Goal: Browse casually

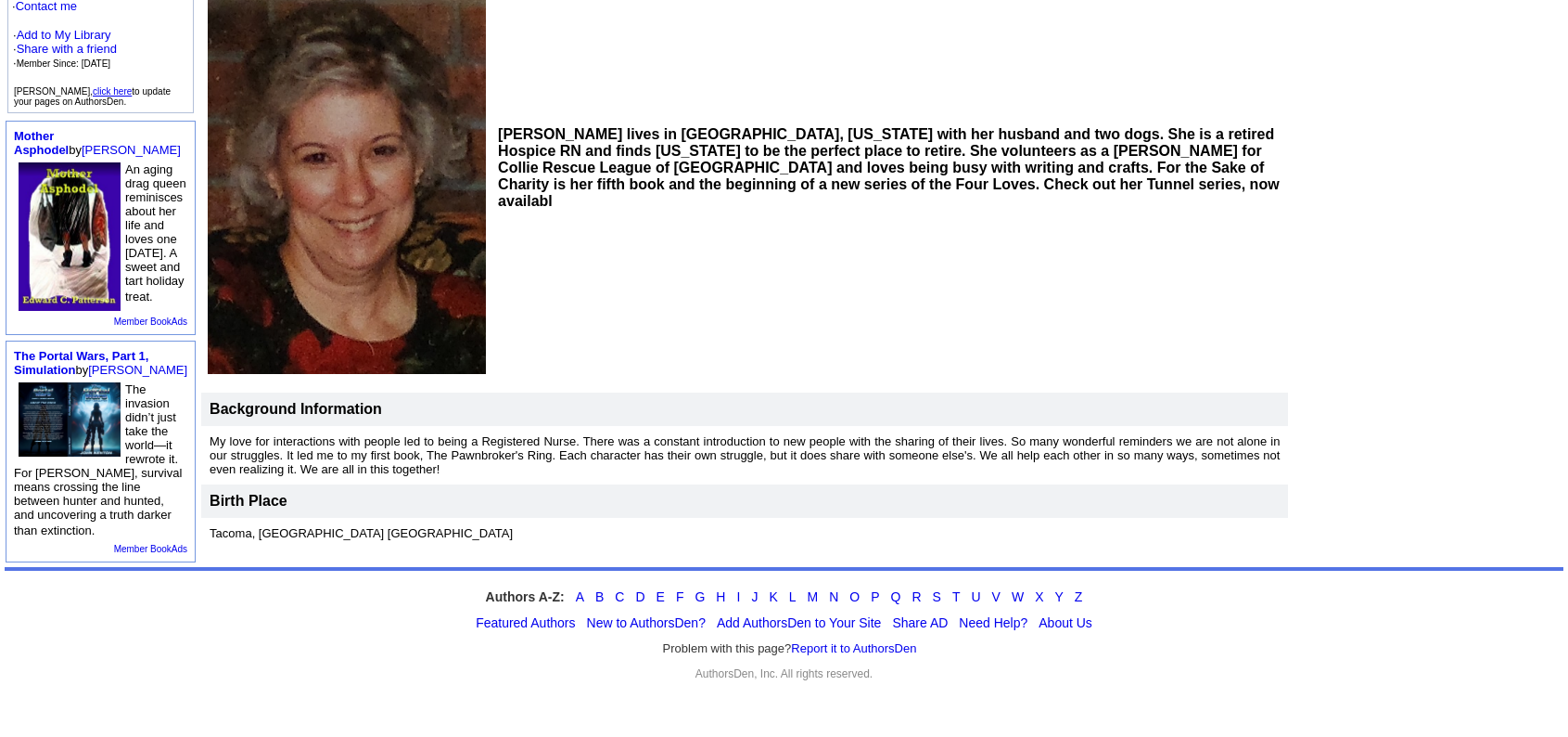
scroll to position [299, 0]
click at [1516, 315] on td at bounding box center [1428, 235] width 273 height 630
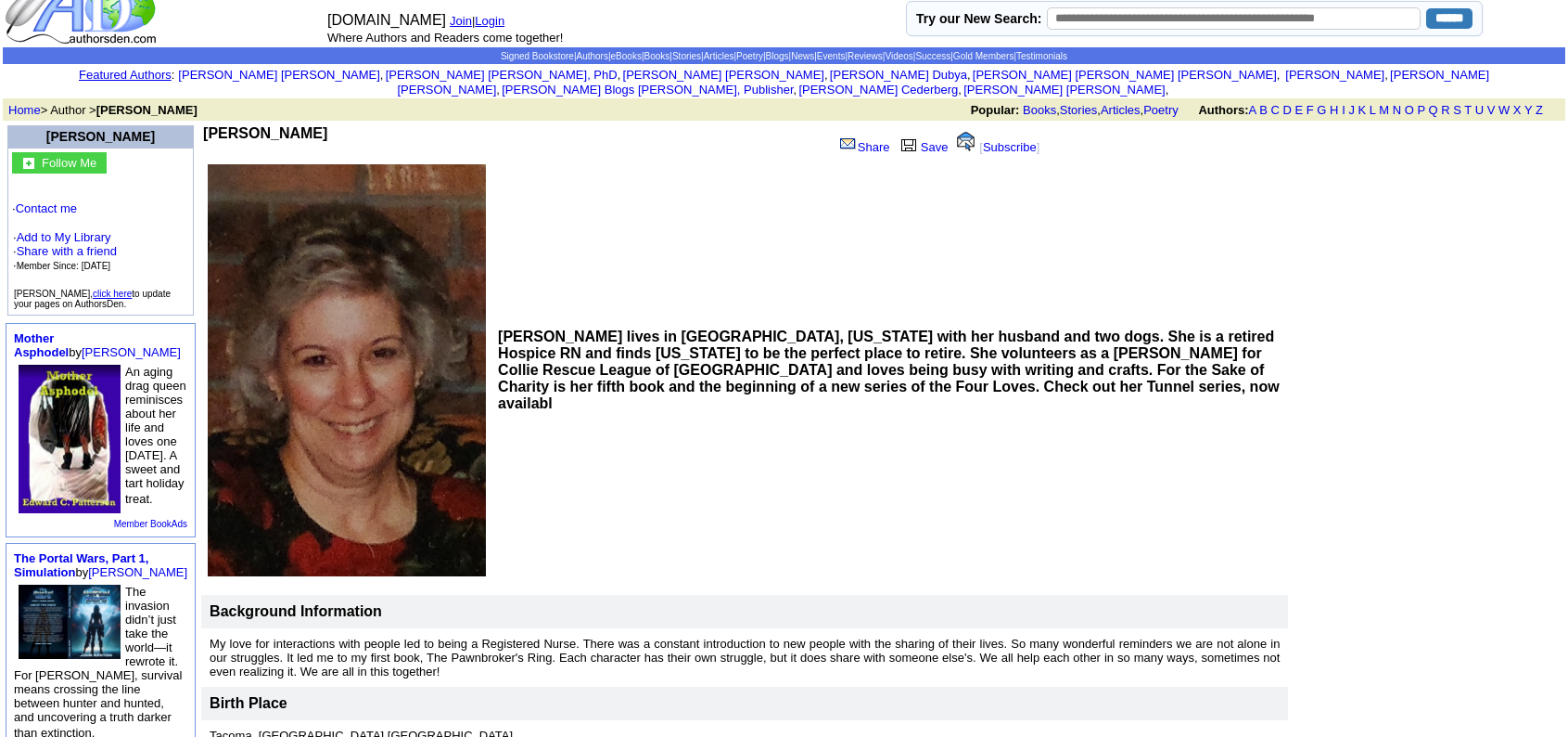
scroll to position [0, 0]
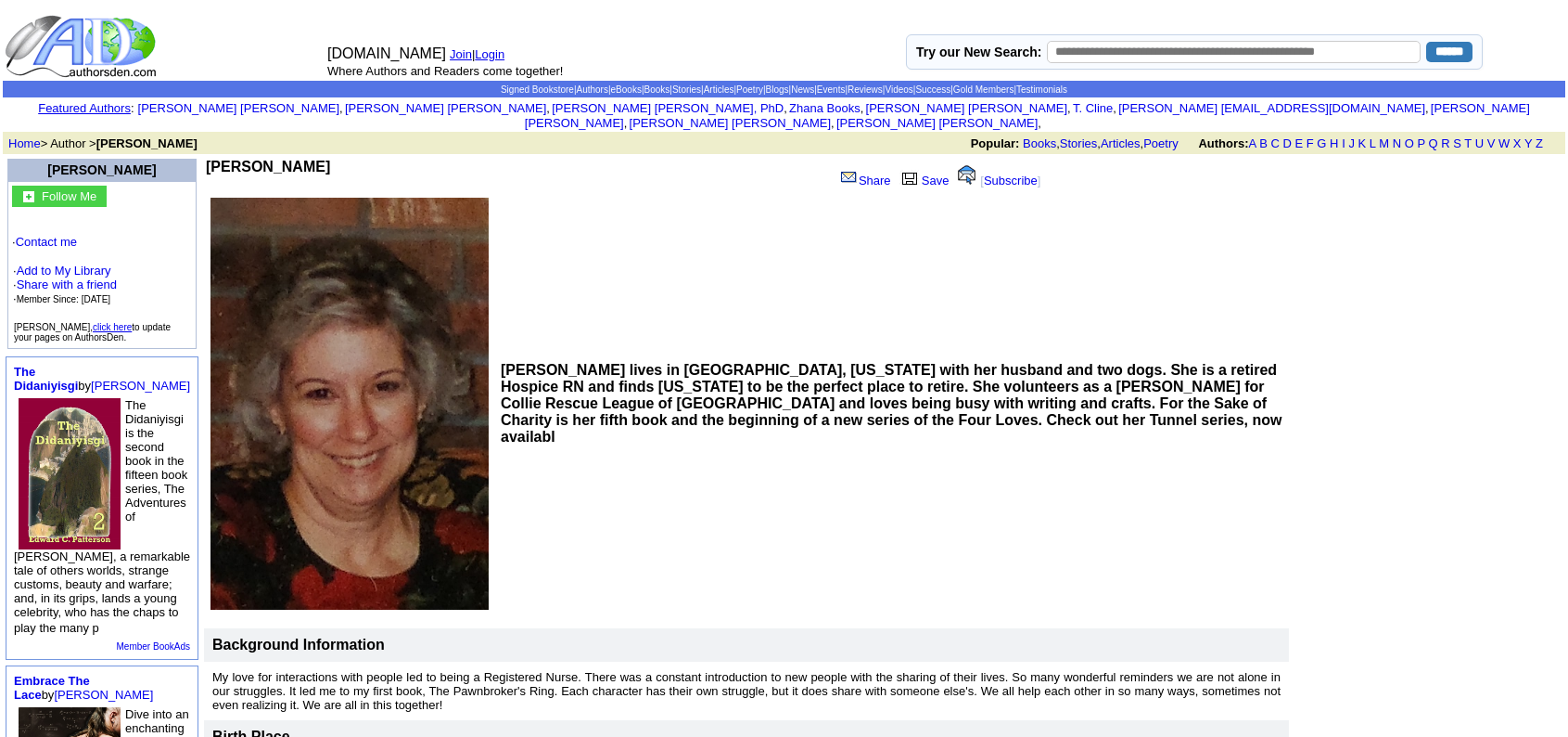
click at [1558, 137] on font "Popular: Books , Stories , Articles , Poetry Authors: A B C D E F G H I J K L M…" at bounding box center [1265, 143] width 588 height 14
